Goal: Information Seeking & Learning: Learn about a topic

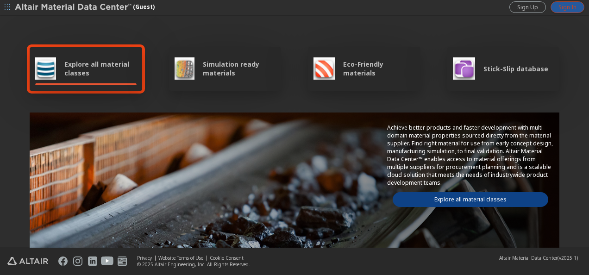
click at [565, 10] on span "Sign In" at bounding box center [568, 7] width 18 height 7
click at [69, 69] on span "Explore all material classes" at bounding box center [100, 69] width 72 height 18
click at [41, 71] on img at bounding box center [45, 68] width 21 height 22
click at [84, 71] on span "Explore all material classes" at bounding box center [100, 69] width 72 height 18
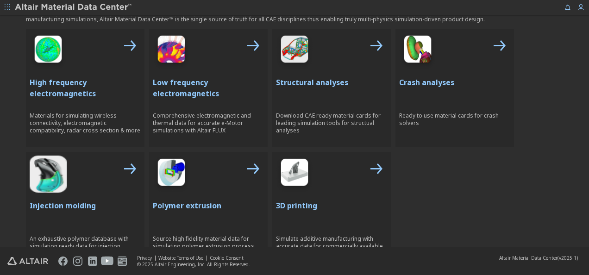
scroll to position [371, 0]
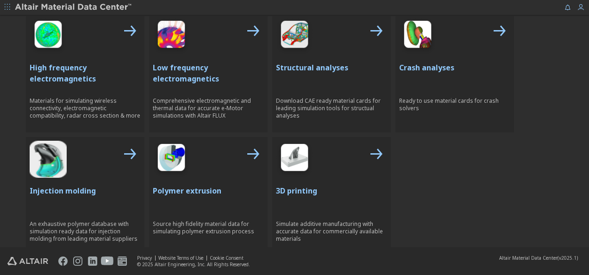
click at [446, 67] on p "Crash analyses" at bounding box center [454, 67] width 111 height 11
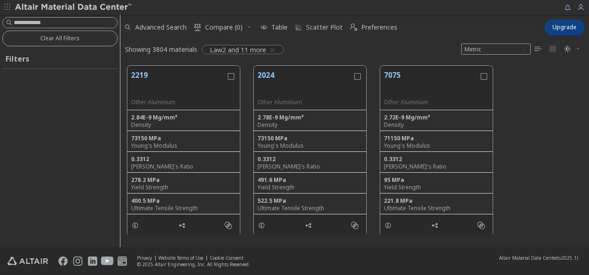
scroll to position [7, 7]
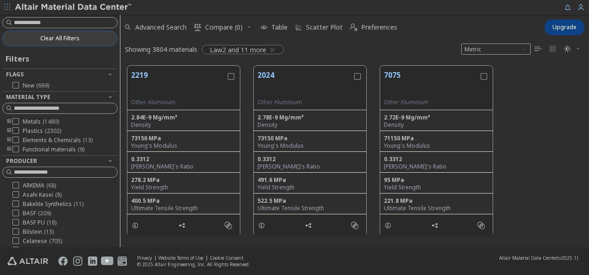
click at [43, 38] on span "Clear All Filters" at bounding box center [59, 38] width 39 height 7
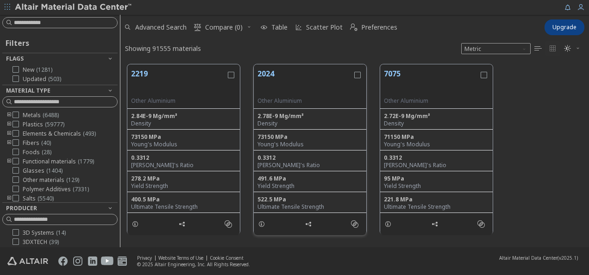
scroll to position [7, 7]
